Goal: Use online tool/utility: Utilize a website feature to perform a specific function

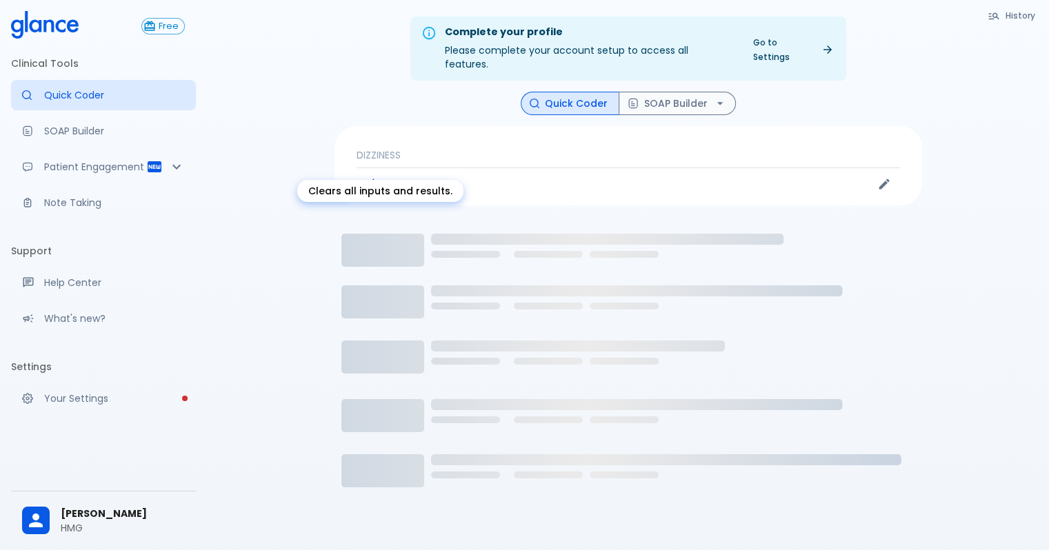
click at [426, 194] on button "New Session" at bounding box center [400, 184] width 86 height 20
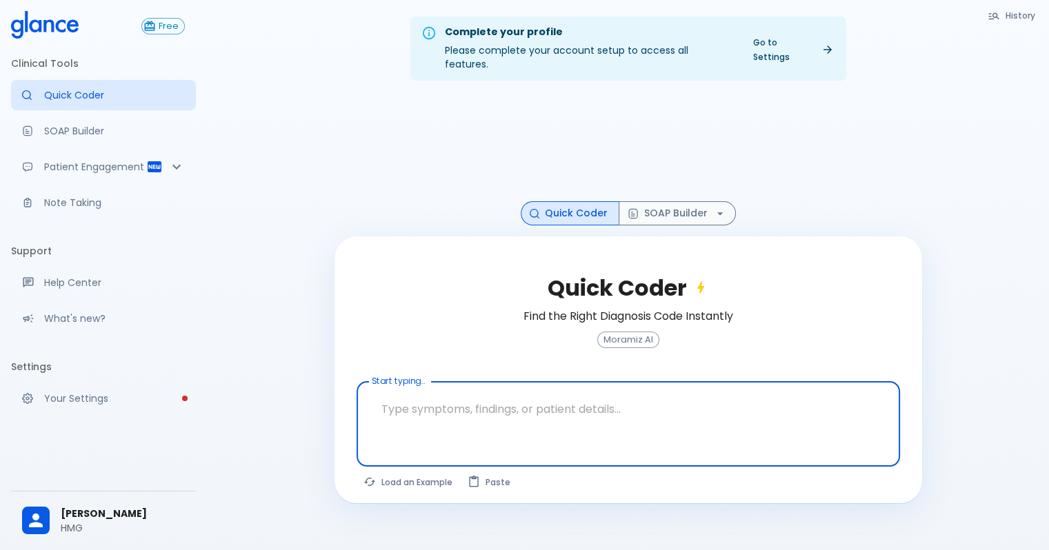
scroll to position [33, 0]
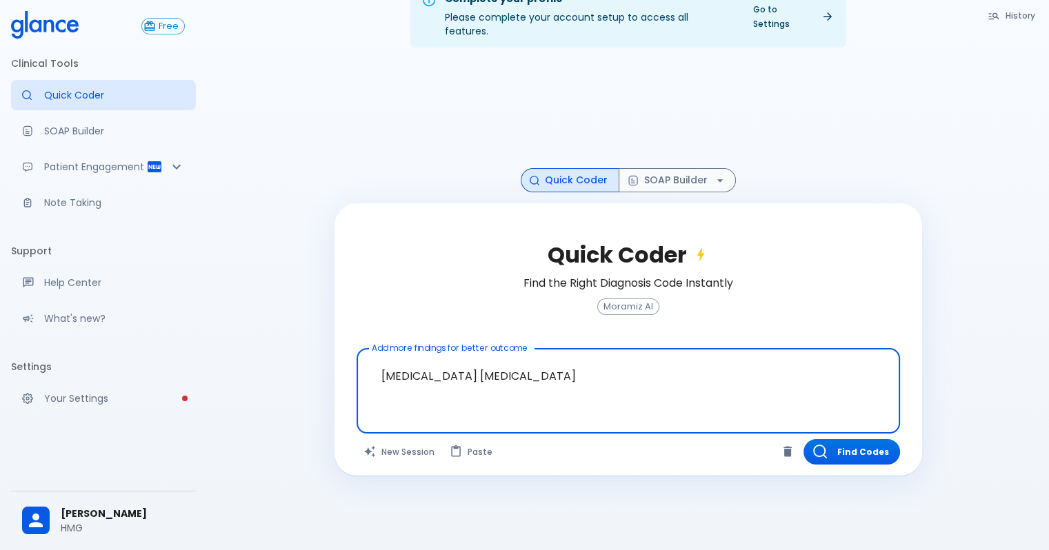
scroll to position [36, 0]
type textarea "[MEDICAL_DATA] [MEDICAL_DATA]"
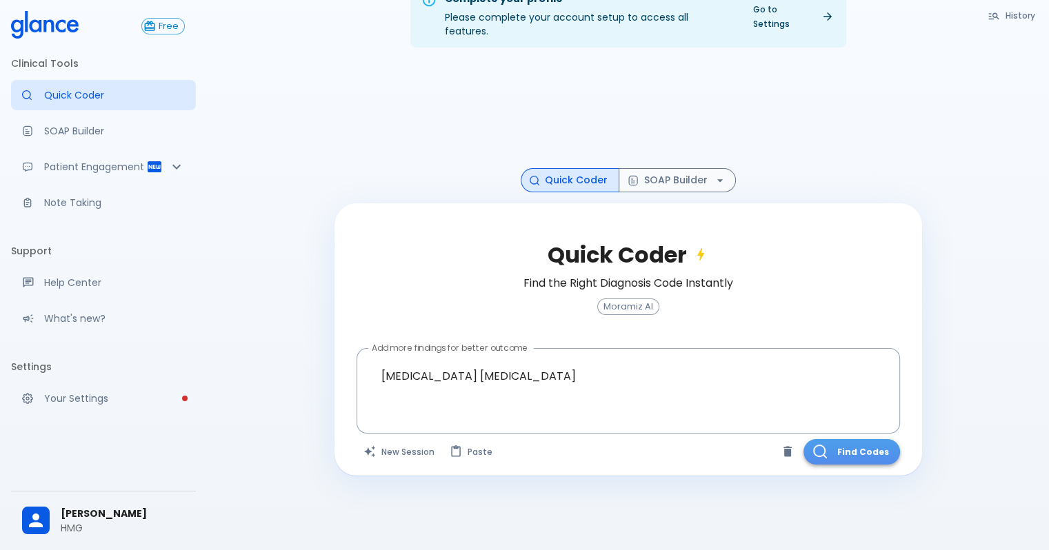
click at [819, 465] on button "Find Codes" at bounding box center [852, 452] width 97 height 26
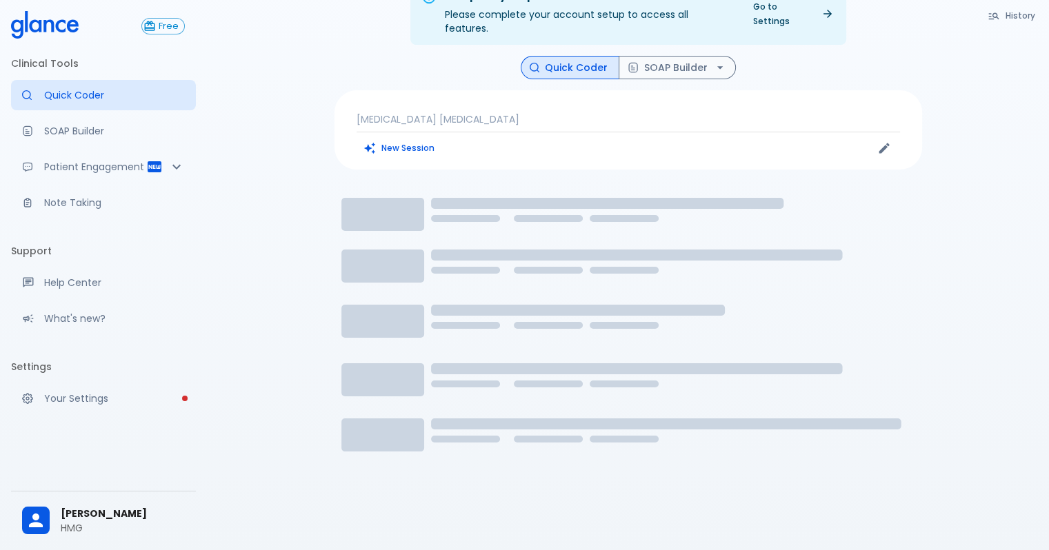
scroll to position [33, 0]
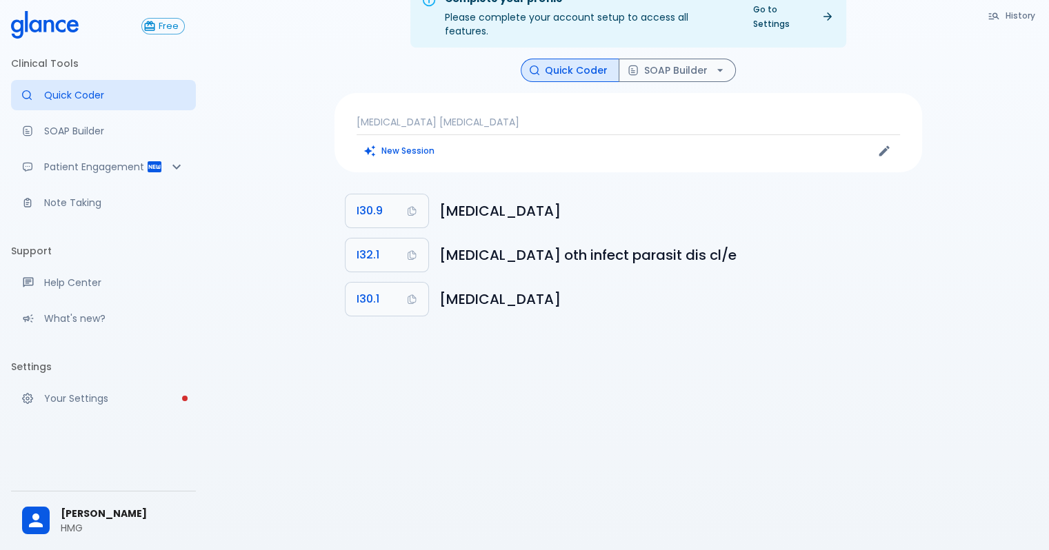
click at [510, 129] on p "[MEDICAL_DATA] [MEDICAL_DATA]" at bounding box center [628, 122] width 543 height 14
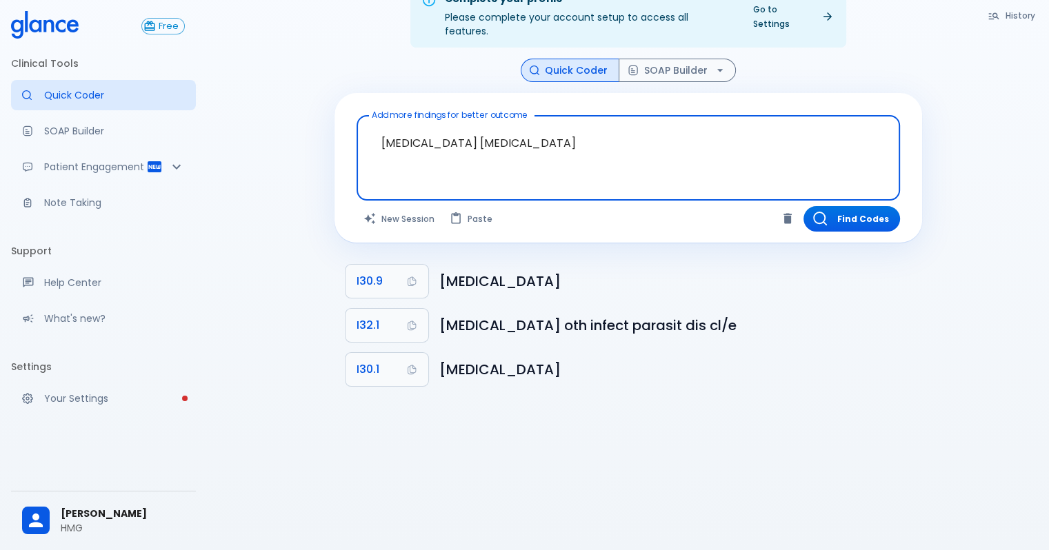
drag, startPoint x: 486, startPoint y: 177, endPoint x: 357, endPoint y: 189, distance: 128.8
click at [357, 189] on div "[MEDICAL_DATA] [MEDICAL_DATA] x Add more findings for better outcome" at bounding box center [628, 158] width 543 height 86
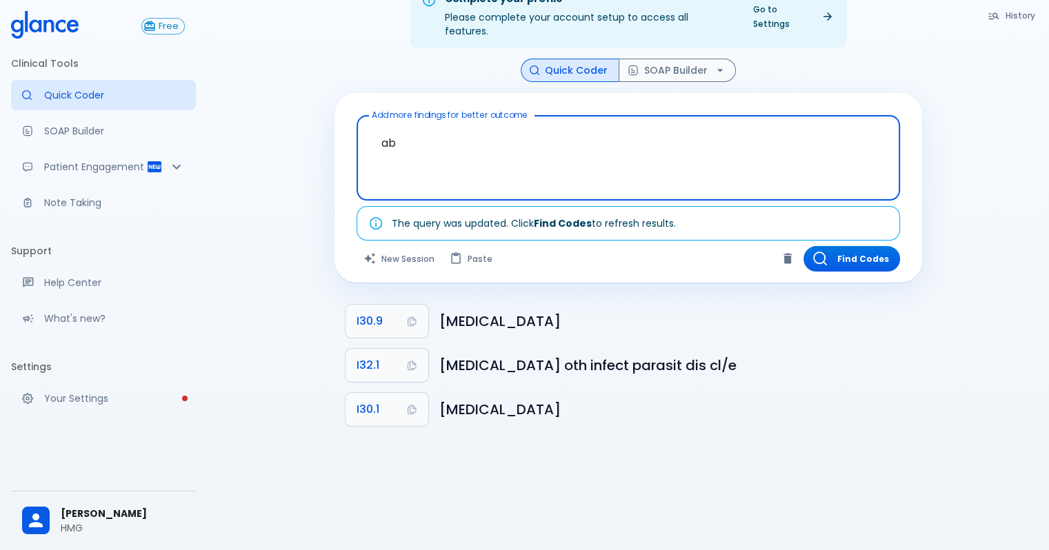
type textarea "a"
type textarea "numbness in one arm"
click at [841, 272] on button "Find Codes" at bounding box center [852, 259] width 97 height 26
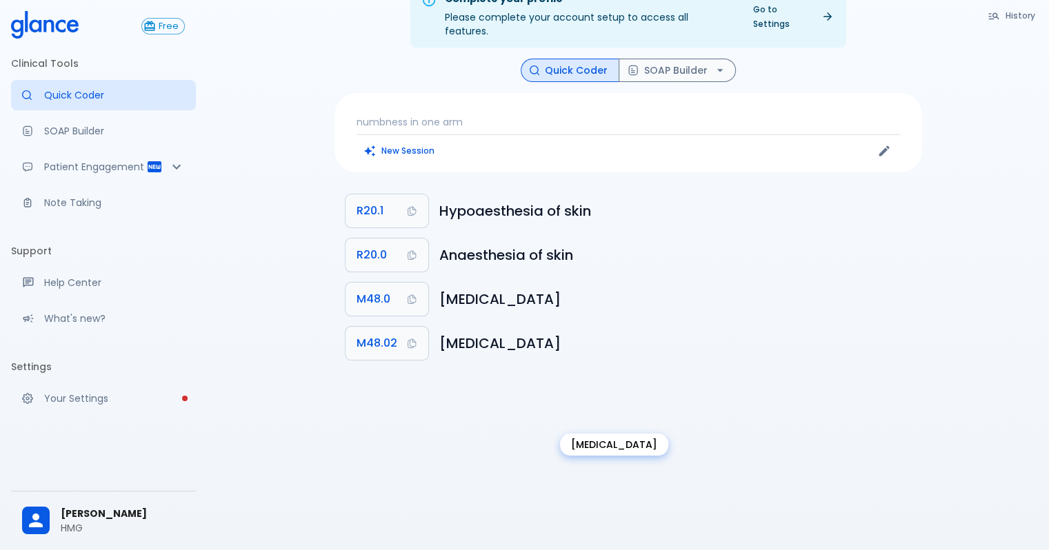
drag, startPoint x: 753, startPoint y: 410, endPoint x: 440, endPoint y: 410, distance: 313.1
click at [440, 355] on h6 "[MEDICAL_DATA]" at bounding box center [675, 343] width 472 height 22
